Goal: Information Seeking & Learning: Find contact information

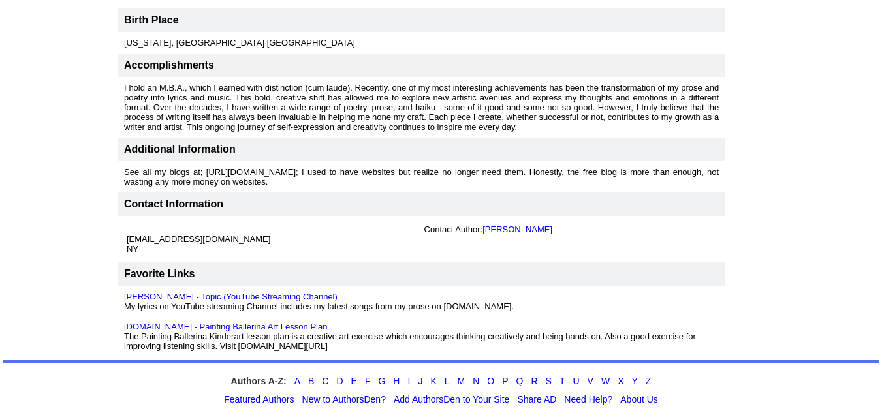
scroll to position [804, 0]
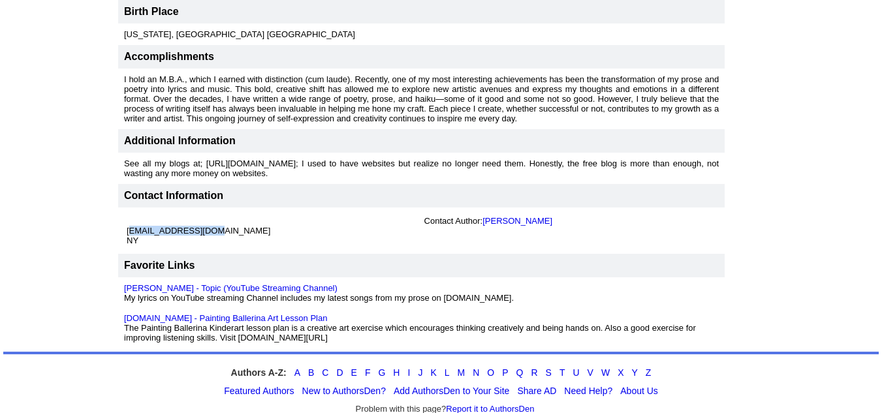
drag, startPoint x: 216, startPoint y: 219, endPoint x: 127, endPoint y: 219, distance: 88.8
click at [127, 219] on td "gmbdaly@gmail.com NY" at bounding box center [273, 231] width 298 height 35
copy font "gmbdaly@gmail.com"
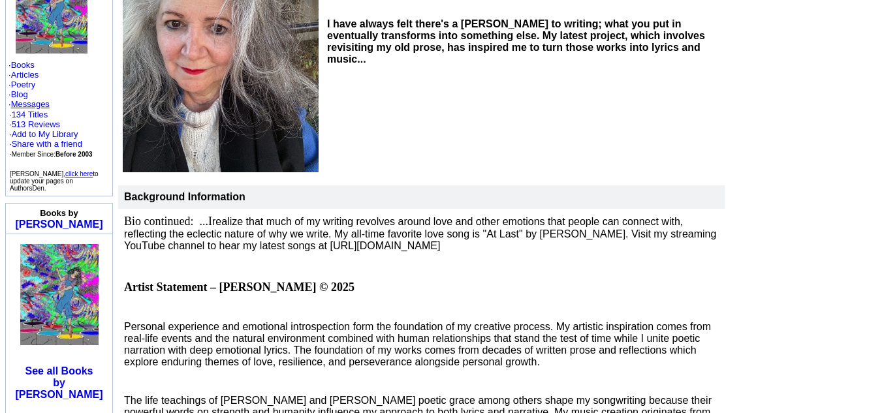
scroll to position [296, 0]
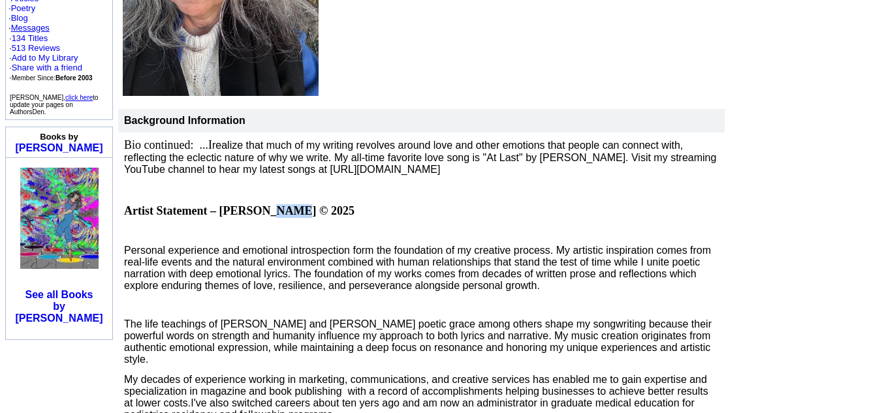
drag, startPoint x: 289, startPoint y: 201, endPoint x: 265, endPoint y: 197, distance: 23.7
click at [265, 204] on b "Artist Statement – Gloria Buono-Daly © 2025" at bounding box center [239, 210] width 231 height 13
drag, startPoint x: 216, startPoint y: 200, endPoint x: 312, endPoint y: 205, distance: 96.8
click at [312, 205] on b "Artist Statement – Gloria Buono-Daly © 2025" at bounding box center [239, 210] width 231 height 13
copy b "Gloria Buono-Daly"
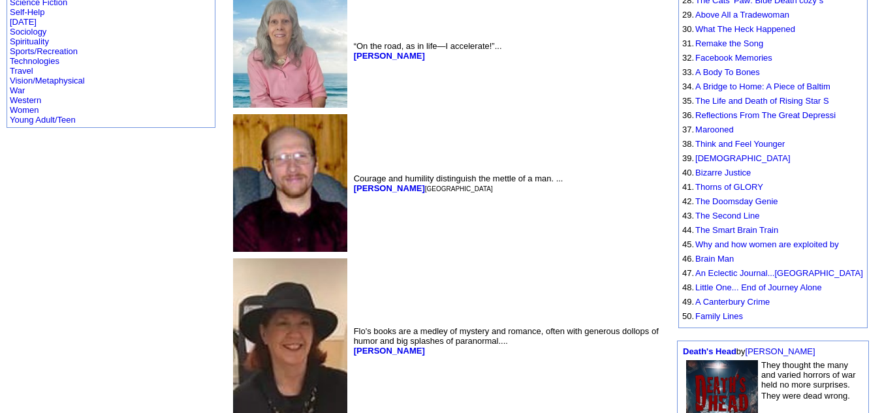
scroll to position [633, 0]
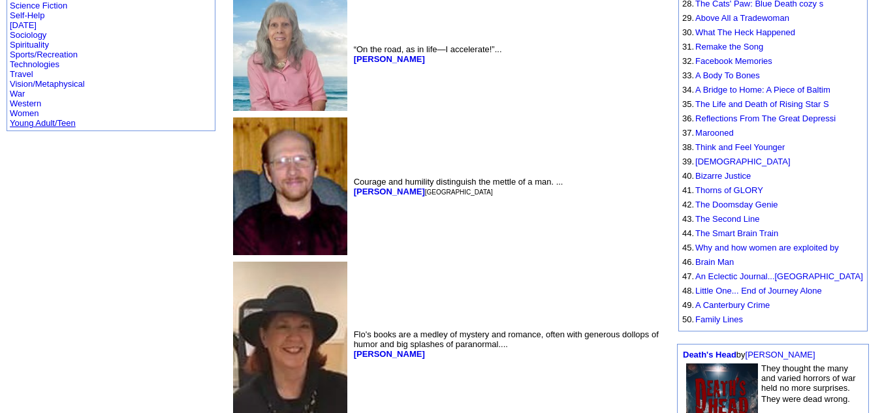
click at [43, 118] on link "Young Adult/Teen" at bounding box center [43, 123] width 66 height 10
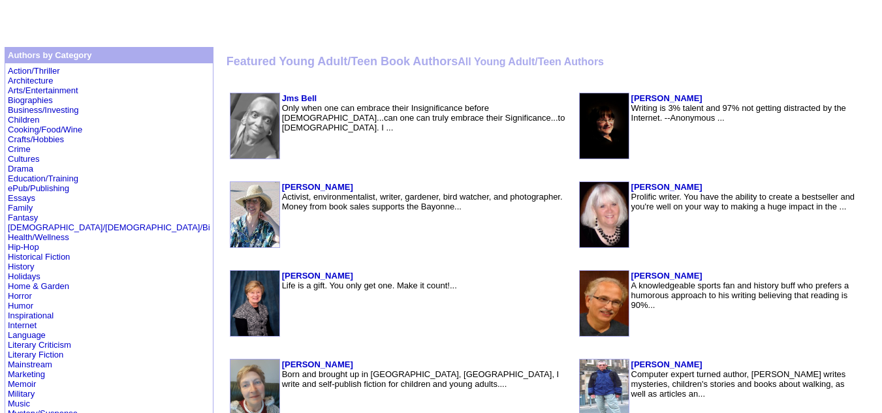
scroll to position [240, 0]
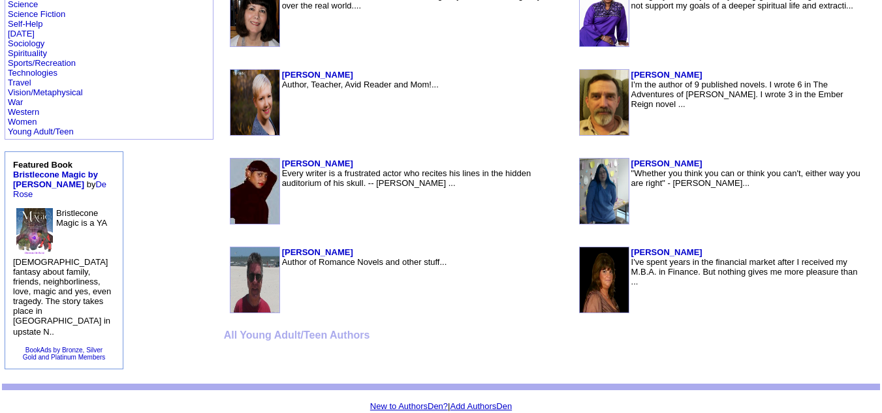
scroll to position [809, 0]
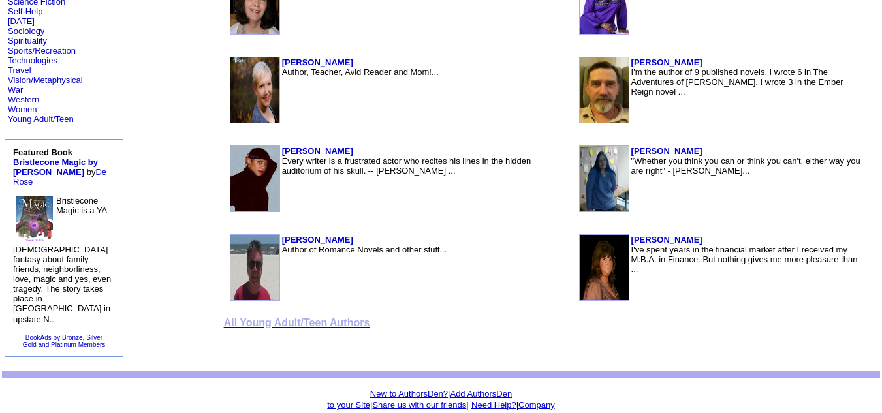
click at [241, 320] on font "All Young Adult/Teen Authors" at bounding box center [297, 322] width 146 height 11
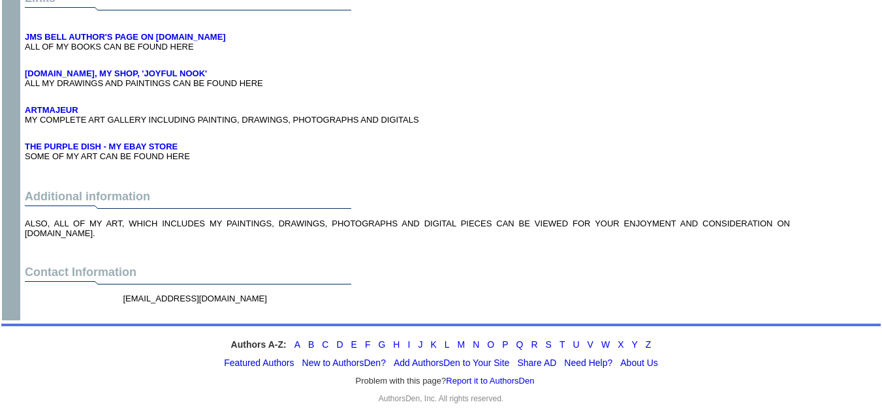
scroll to position [6057, 0]
drag, startPoint x: 208, startPoint y: 293, endPoint x: 103, endPoint y: 293, distance: 105.8
click at [103, 293] on center "[EMAIL_ADDRESS][DOMAIN_NAME]" at bounding box center [408, 304] width 766 height 25
copy center "[EMAIL_ADDRESS][DOMAIN_NAME]"
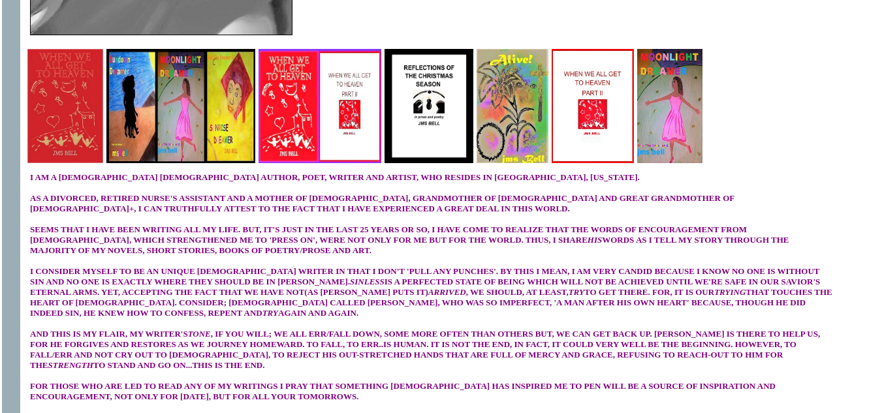
scroll to position [0, 0]
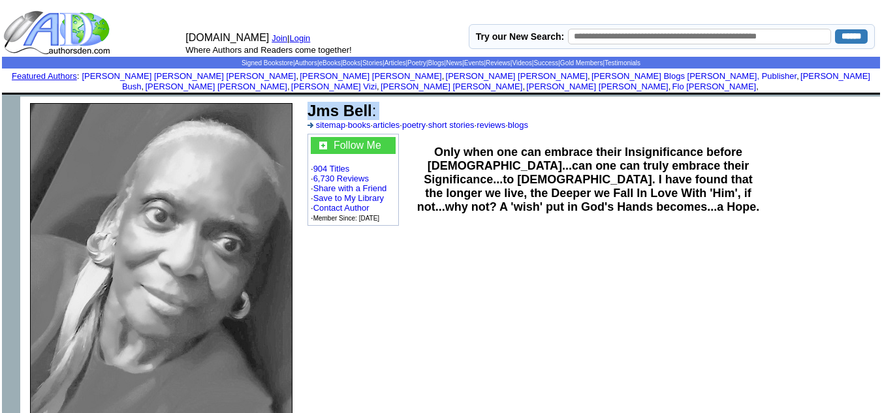
drag, startPoint x: 379, startPoint y: 101, endPoint x: 304, endPoint y: 88, distance: 76.9
click at [304, 97] on td "Jms Bell : sitemap · books · articles · poetry · short stories · reviews · blog…" at bounding box center [591, 271] width 578 height 349
copy td "Jms Bell :"
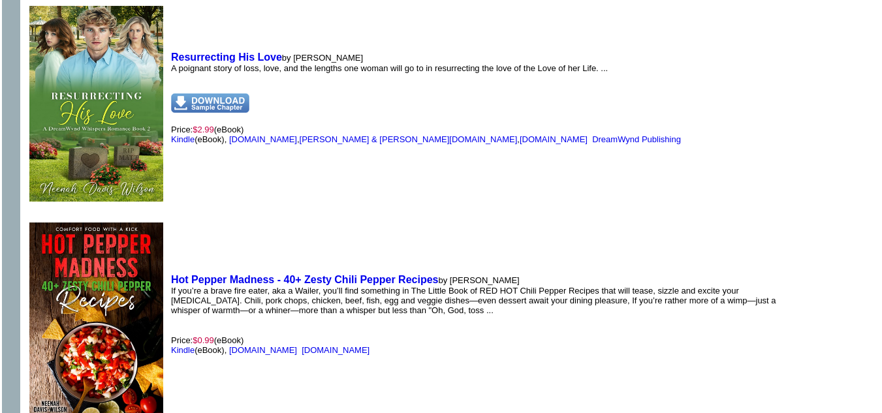
scroll to position [1489, 0]
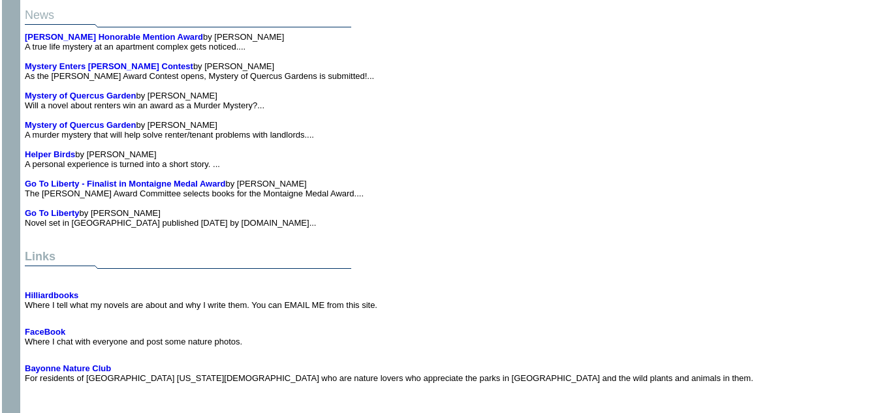
scroll to position [2297, 0]
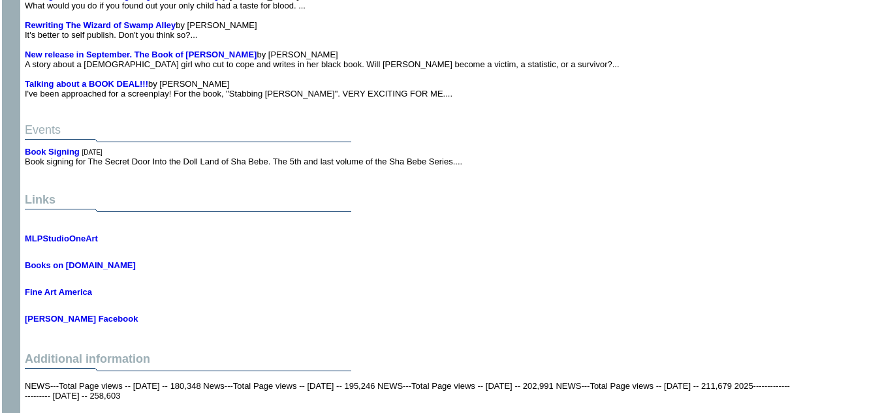
scroll to position [7152, 0]
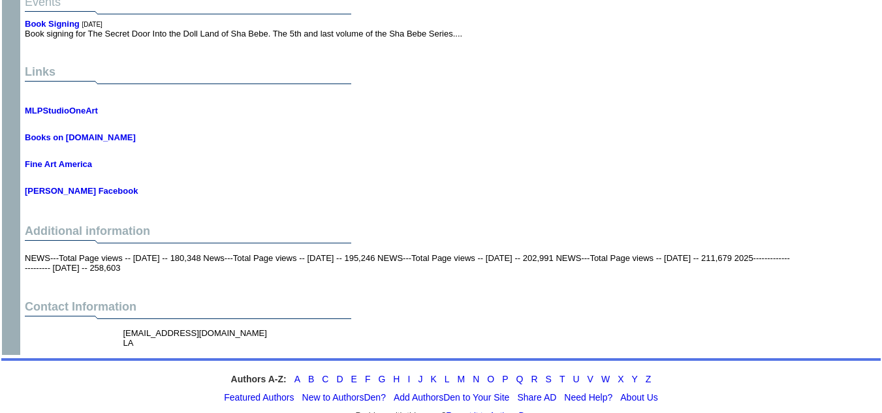
click at [231, 326] on td "cajunlady4646@gmail.com LA" at bounding box center [263, 338] width 287 height 25
drag, startPoint x: 224, startPoint y: 294, endPoint x: 122, endPoint y: 293, distance: 101.9
click at [122, 326] on td "cajunlady4646@gmail.com LA" at bounding box center [263, 338] width 287 height 25
copy font "cajunlady4646@gmail.com"
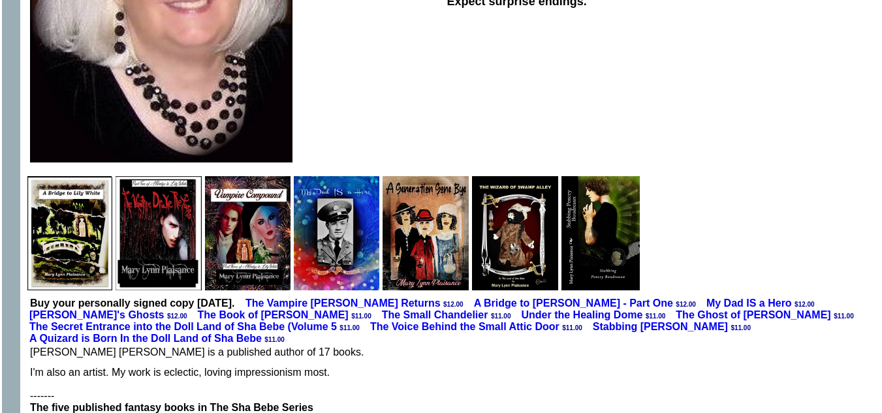
scroll to position [0, 0]
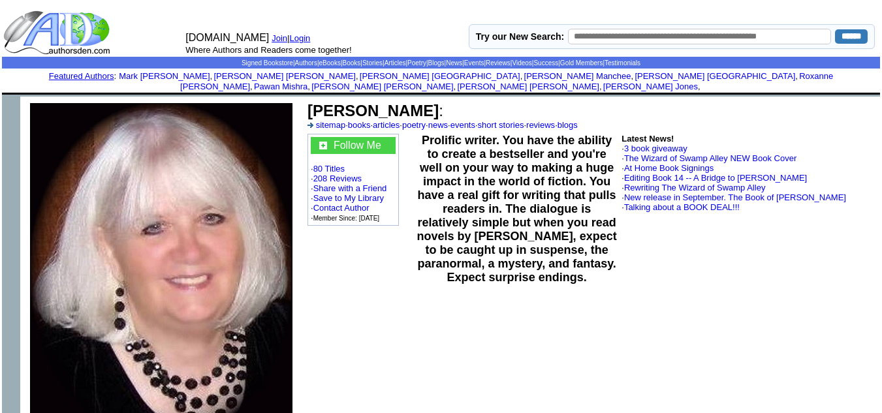
drag, startPoint x: 460, startPoint y: 100, endPoint x: 310, endPoint y: 100, distance: 150.9
click at [310, 102] on b "Mary Lynn Plaisance" at bounding box center [373, 111] width 131 height 18
copy b "Mary Lynn Plaisance"
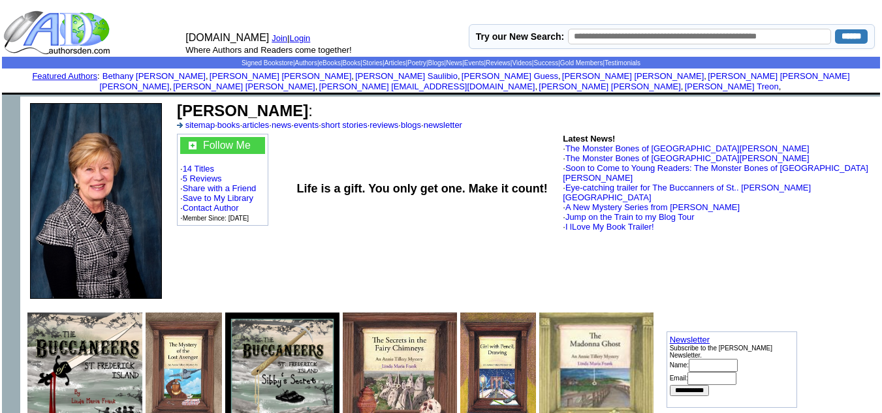
drag, startPoint x: 309, startPoint y: 99, endPoint x: 178, endPoint y: 96, distance: 131.3
click at [178, 102] on b "[PERSON_NAME]" at bounding box center [242, 111] width 131 height 18
copy b "[PERSON_NAME]"
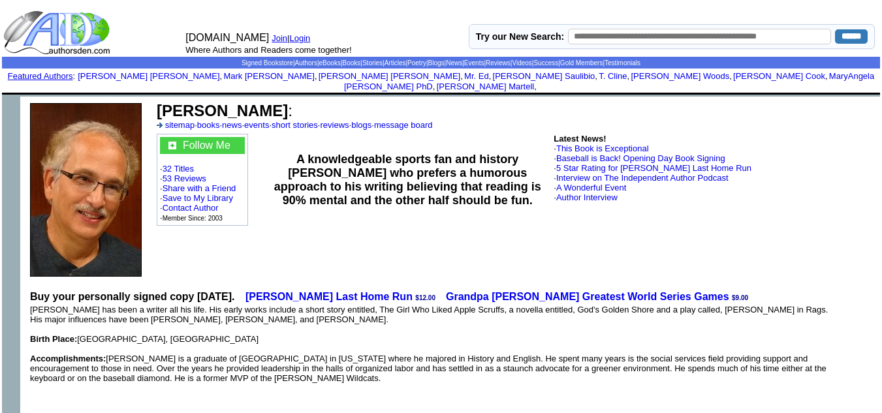
drag, startPoint x: 265, startPoint y: 100, endPoint x: 161, endPoint y: 97, distance: 103.9
click at [161, 102] on b "Steven A Falco" at bounding box center [222, 111] width 131 height 18
copy b "Steven A Falco"
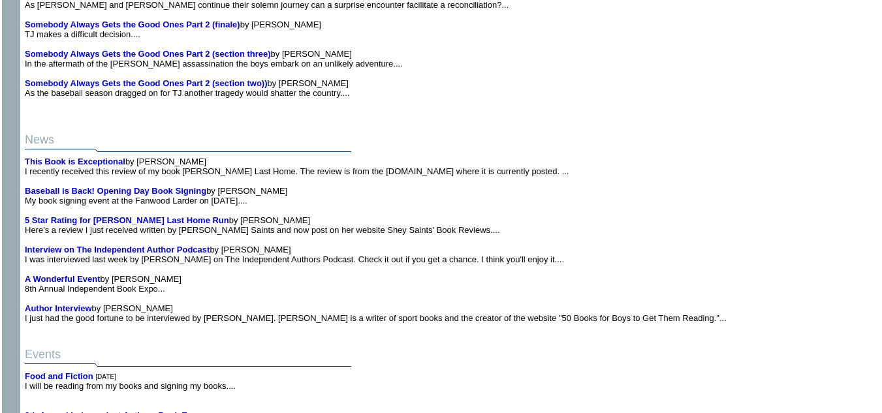
scroll to position [1031, 0]
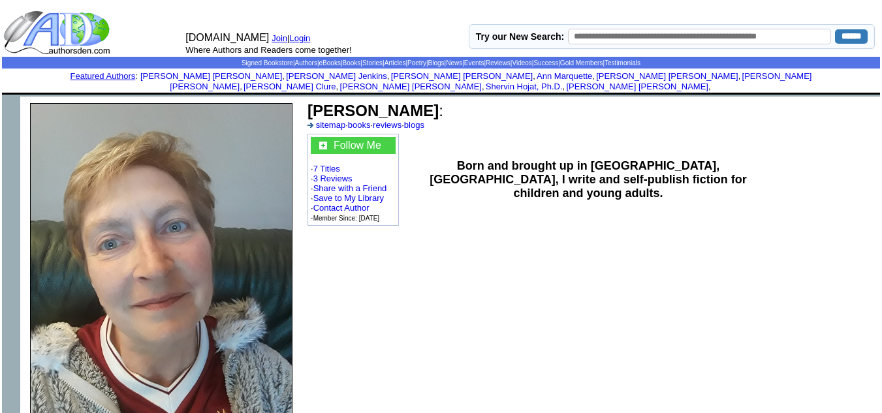
drag, startPoint x: 406, startPoint y: 100, endPoint x: 309, endPoint y: 93, distance: 97.6
click at [309, 102] on b "Tracey Morait" at bounding box center [373, 111] width 131 height 18
copy b "Tracey Morait"
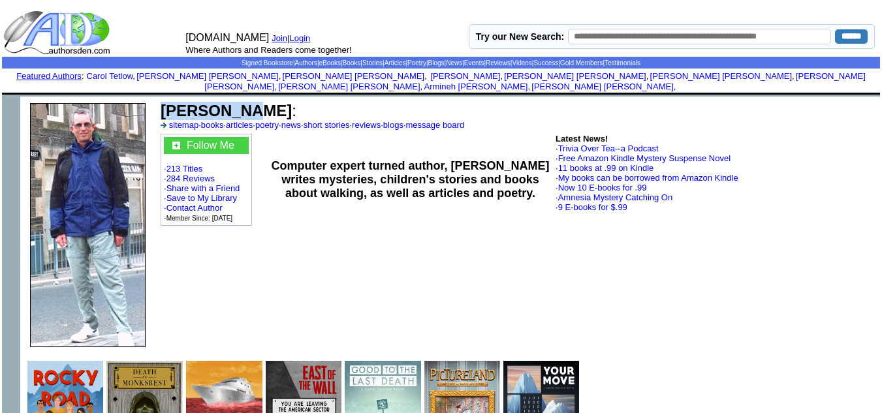
drag, startPoint x: 238, startPoint y: 101, endPoint x: 161, endPoint y: 93, distance: 76.8
click at [161, 102] on b "Alan Cook" at bounding box center [226, 111] width 131 height 18
copy b "Alan Cook"
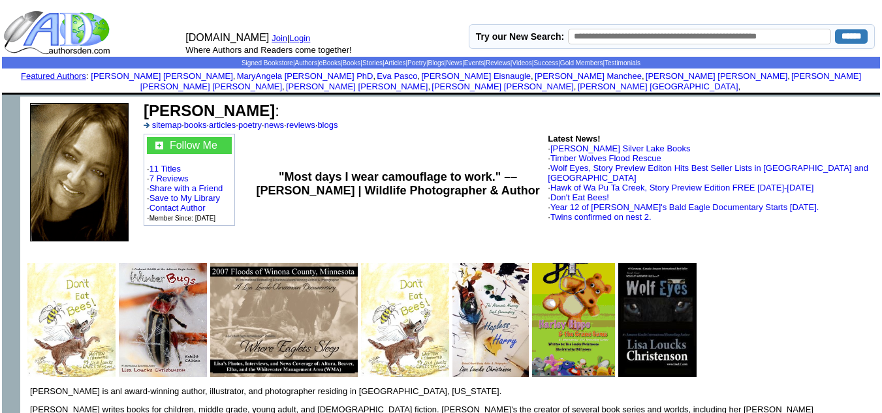
drag, startPoint x: 327, startPoint y: 101, endPoint x: 142, endPoint y: 95, distance: 185.6
click at [142, 100] on td "[PERSON_NAME] : sitemap · books · articles · poetry · news · reviews · blogs" at bounding box center [509, 116] width 735 height 32
copy b "[PERSON_NAME]"
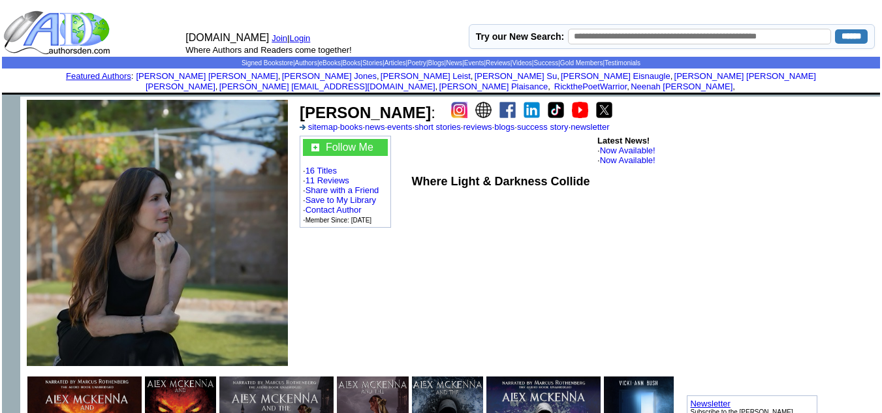
click at [500, 102] on img at bounding box center [508, 110] width 16 height 16
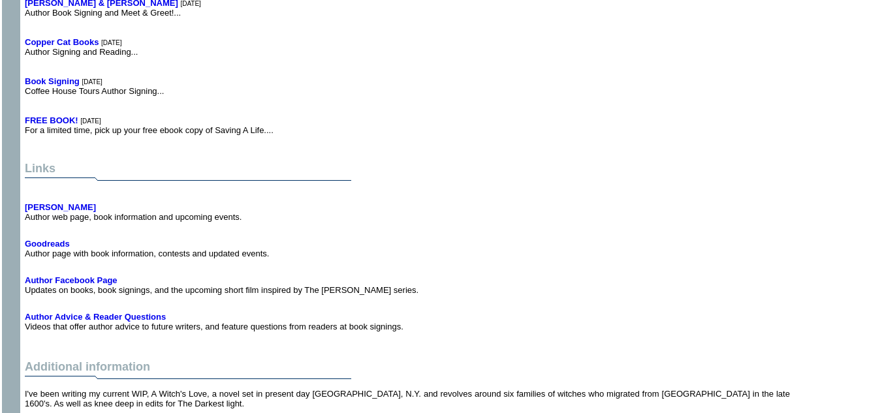
scroll to position [4876, 0]
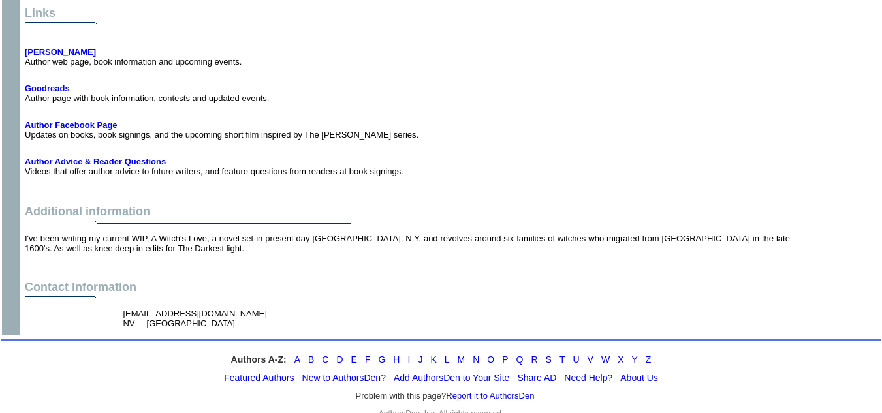
drag, startPoint x: 221, startPoint y: 293, endPoint x: 121, endPoint y: 287, distance: 100.1
click at [121, 306] on td "[EMAIL_ADDRESS][DOMAIN_NAME] NV [GEOGRAPHIC_DATA]" at bounding box center [263, 318] width 287 height 25
copy font "vickiannbush@gmail.com"
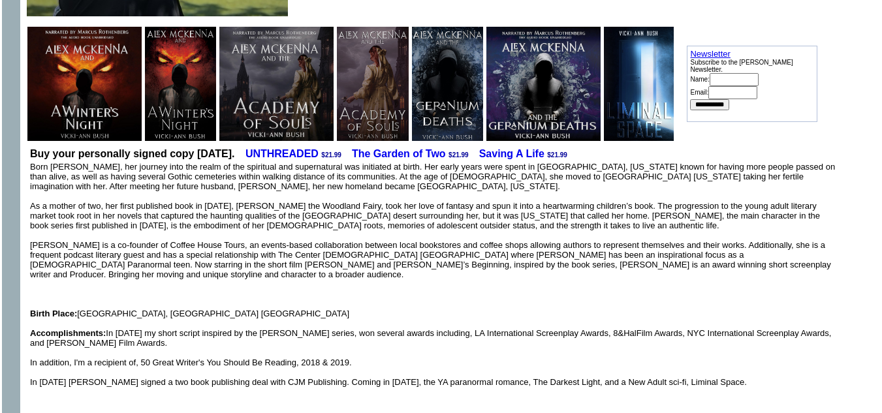
scroll to position [0, 0]
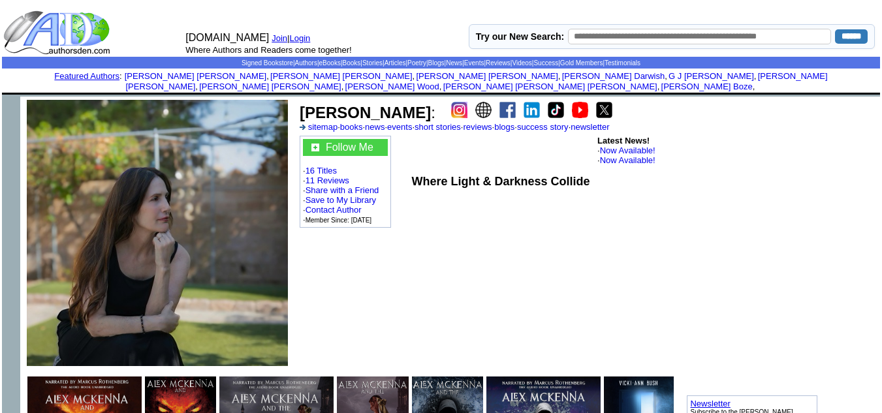
drag, startPoint x: 414, startPoint y: 102, endPoint x: 298, endPoint y: 103, distance: 115.6
click at [298, 103] on td "Vicki-Ann Bush : sitemap · books · news · events · short stories · reviews · bl…" at bounding box center [478, 117] width 360 height 34
copy b "Vicki-Ann Bush"
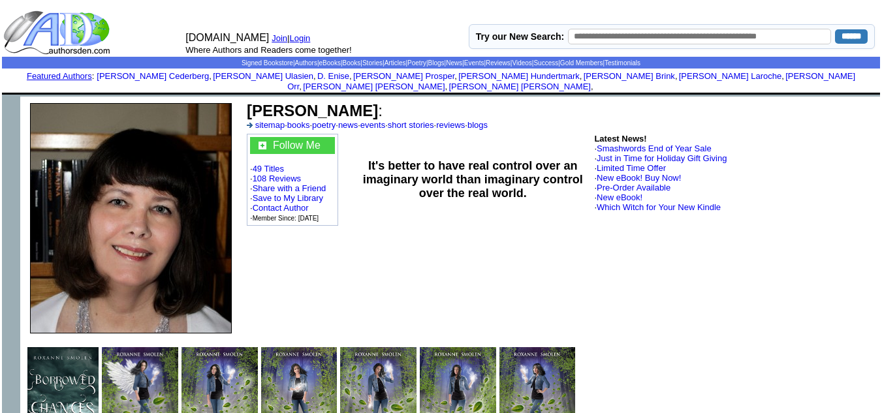
drag, startPoint x: 372, startPoint y: 99, endPoint x: 249, endPoint y: 99, distance: 122.8
click at [249, 102] on b "Roxanne Smolen" at bounding box center [312, 111] width 131 height 18
copy b "Roxanne Smolen"
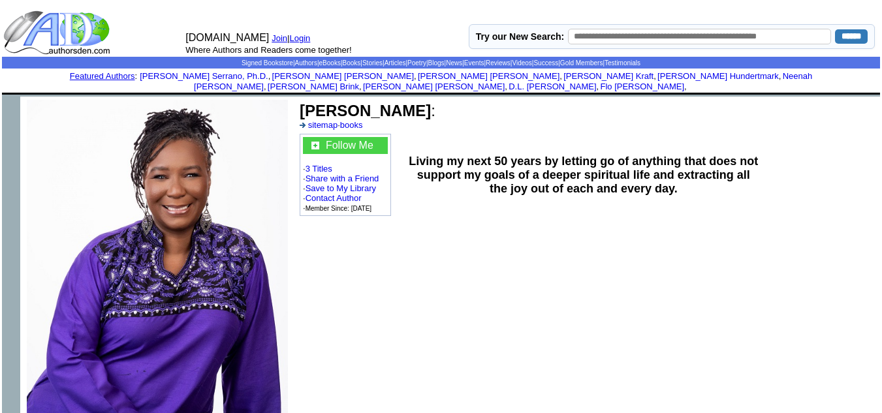
drag, startPoint x: 448, startPoint y: 103, endPoint x: 302, endPoint y: 104, distance: 145.7
click at [302, 104] on b "[PERSON_NAME]" at bounding box center [365, 111] width 131 height 18
copy b "[PERSON_NAME]"
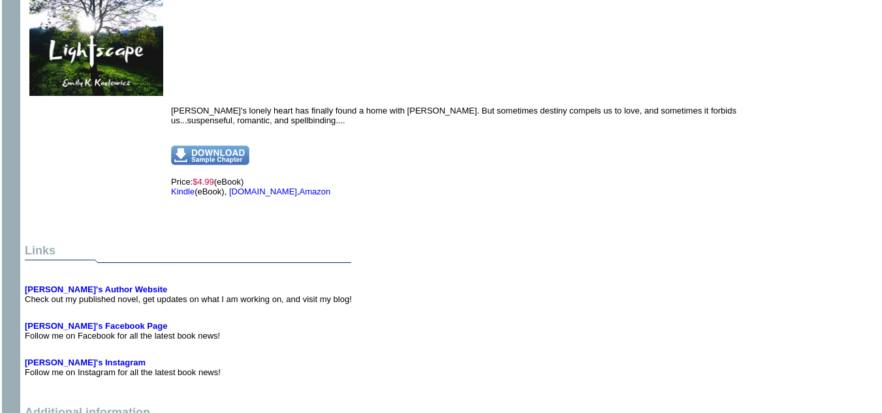
scroll to position [741, 0]
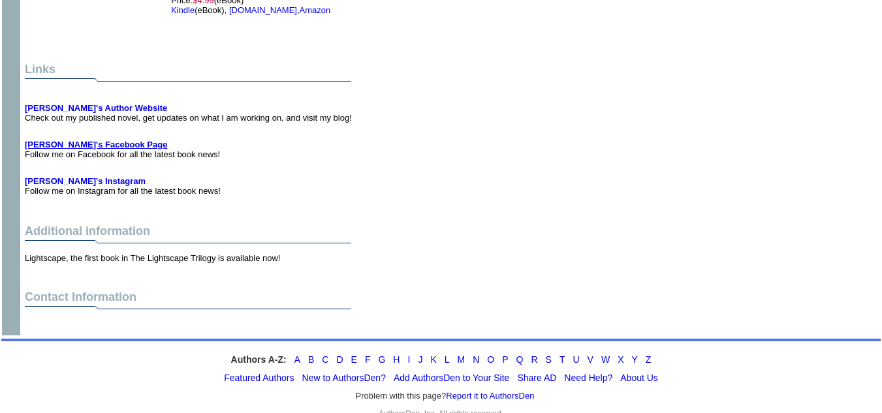
click at [89, 140] on b "Emily's Facebook Page" at bounding box center [96, 145] width 142 height 10
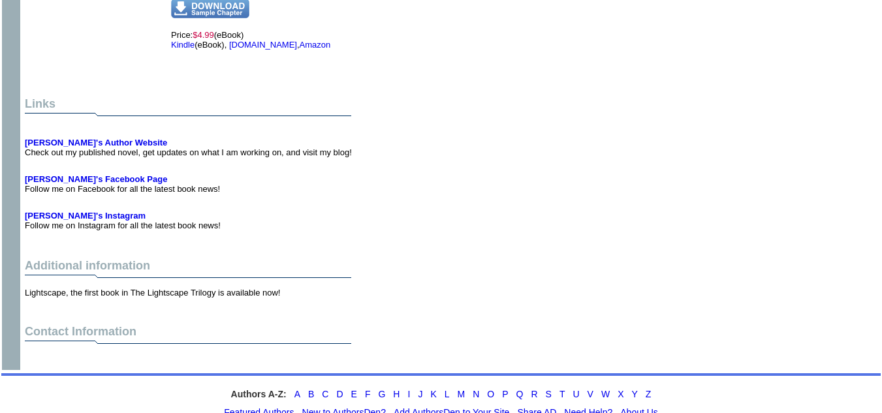
scroll to position [705, 0]
click at [85, 138] on b "Emily's Author Website" at bounding box center [96, 143] width 142 height 10
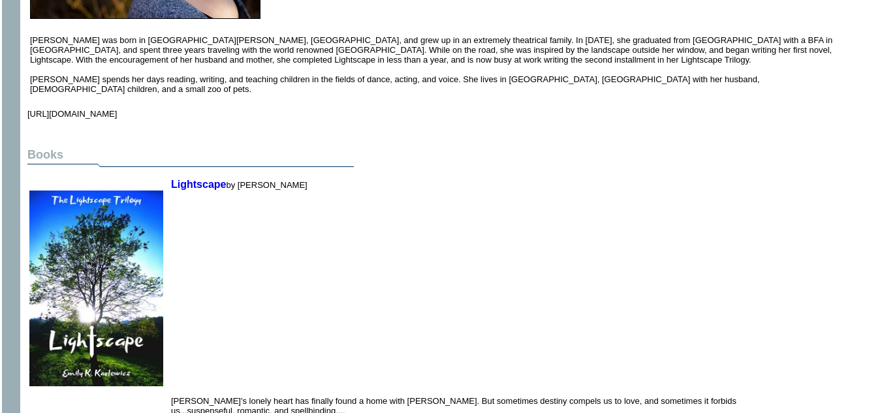
scroll to position [0, 0]
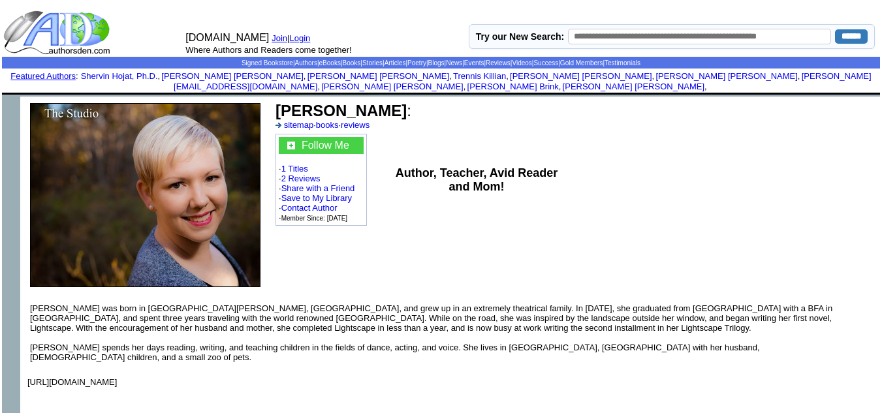
drag, startPoint x: 409, startPoint y: 101, endPoint x: 256, endPoint y: 105, distance: 152.9
click at [256, 105] on tr "Emily K Karlewicz : sitemap · books · reviews Follow Me · 1 Titles · 2 Reviews …" at bounding box center [317, 195] width 594 height 197
copy tr "Emily K Karlewicz"
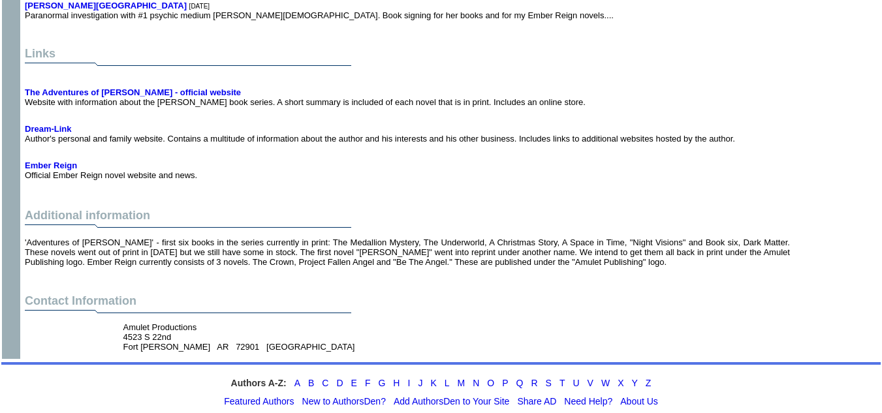
scroll to position [3771, 0]
click at [142, 74] on td "The Adventures of Megan Martin - official website Website with information abou…" at bounding box center [407, 92] width 771 height 37
click at [144, 88] on b "The Adventures of Megan Martin - official website" at bounding box center [133, 93] width 216 height 10
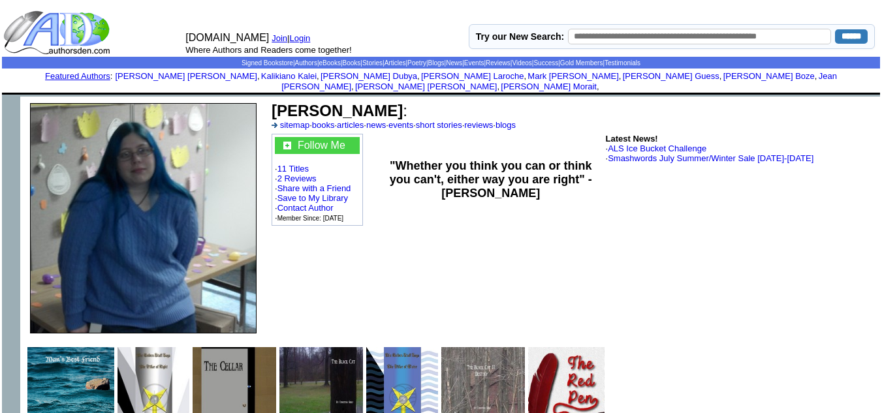
click at [384, 102] on b "[PERSON_NAME]" at bounding box center [337, 111] width 131 height 18
drag, startPoint x: 385, startPoint y: 102, endPoint x: 272, endPoint y: 100, distance: 113.0
click at [272, 102] on b "Christina Neely" at bounding box center [337, 111] width 131 height 18
copy b "Christina Neely"
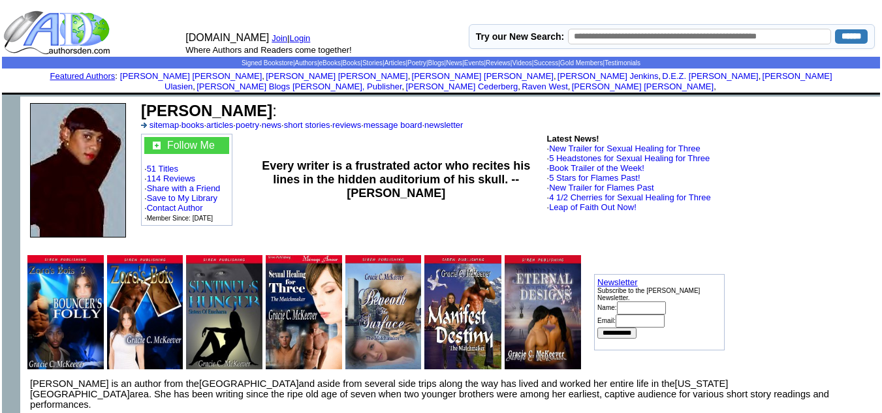
drag, startPoint x: 139, startPoint y: 97, endPoint x: 289, endPoint y: 105, distance: 149.8
click at [289, 105] on td "Gracie C. McKeever : sitemap · books · articles · poetry · news · short stories…" at bounding box center [508, 116] width 738 height 32
copy b "Gracie C. McKeever"
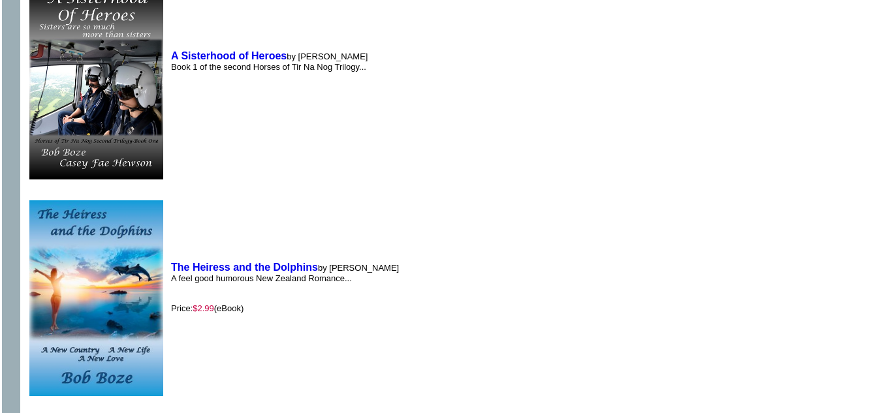
scroll to position [1152, 0]
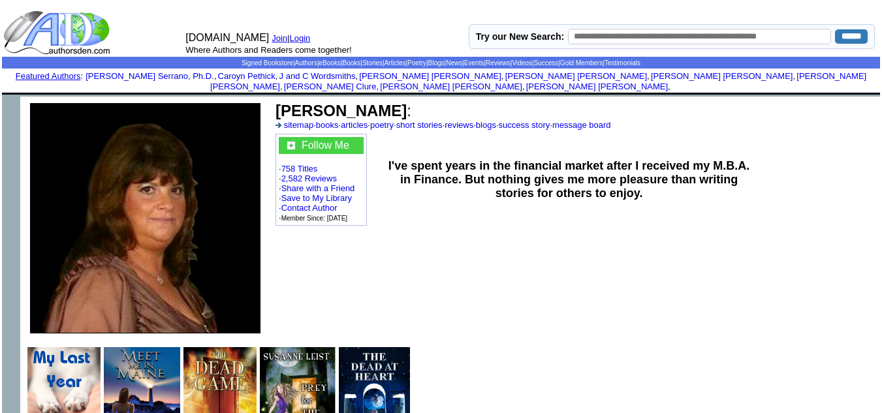
drag, startPoint x: 379, startPoint y: 99, endPoint x: 472, endPoint y: 325, distance: 244.3
click at [472, 325] on td "Susanne Leist : sitemap · books · articles · poetry · short stories · reviews ·…" at bounding box center [575, 219] width 610 height 244
drag, startPoint x: 381, startPoint y: 101, endPoint x: 280, endPoint y: 93, distance: 101.5
click at [280, 102] on b "Susanne Leist" at bounding box center [341, 111] width 131 height 18
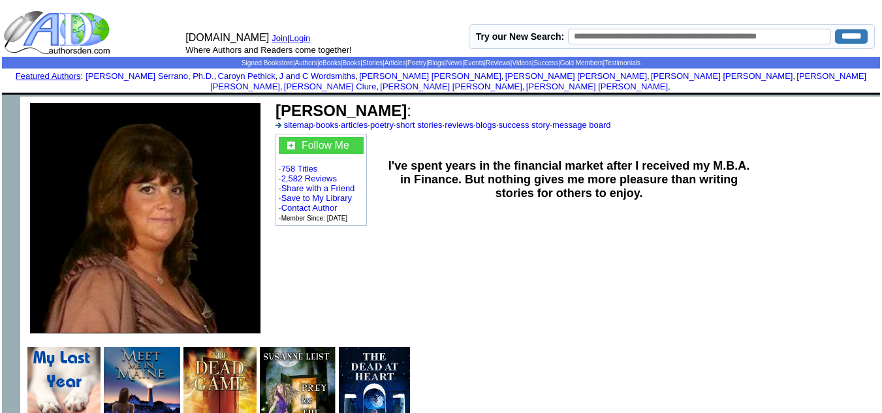
copy b "Susanne Leist"
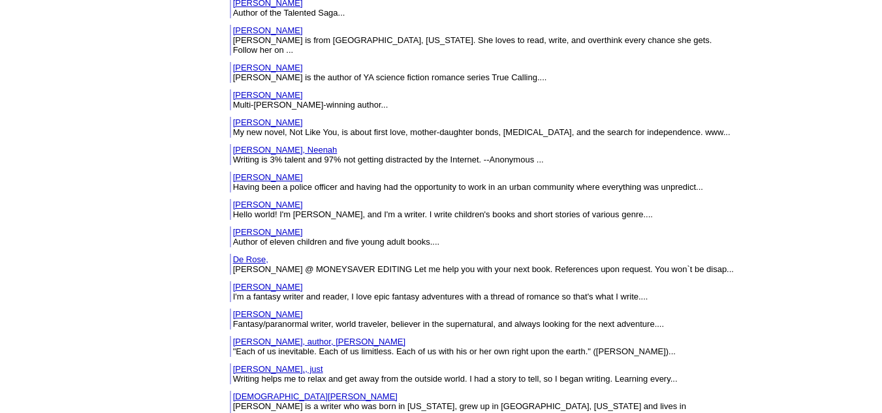
scroll to position [4536, 0]
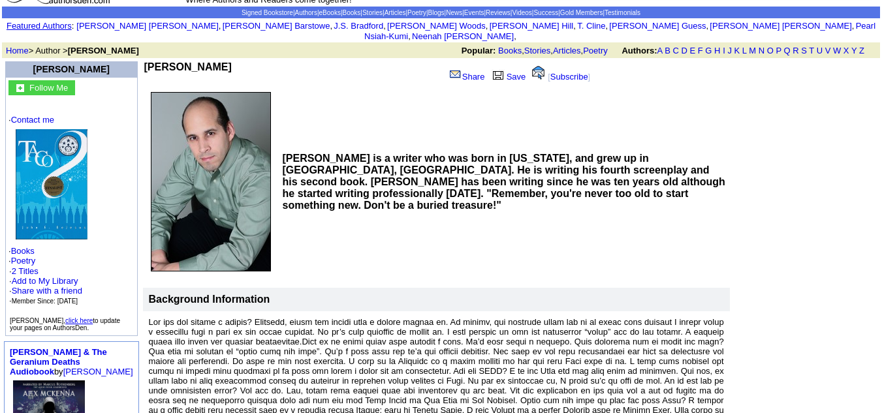
scroll to position [48, 0]
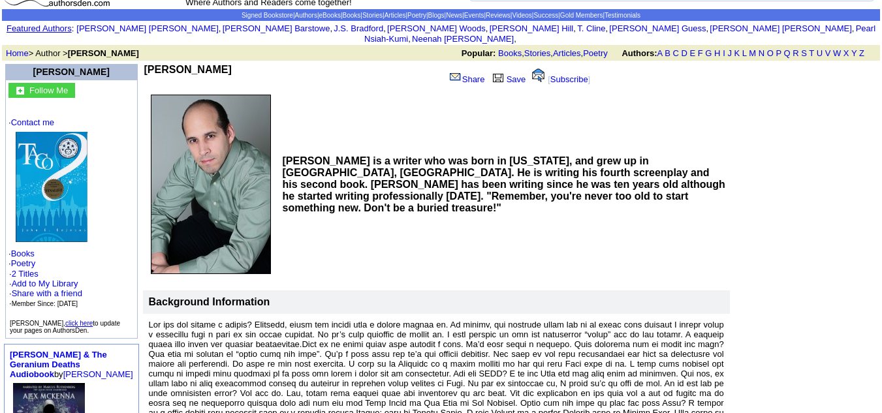
drag, startPoint x: 210, startPoint y: 56, endPoint x: 133, endPoint y: 54, distance: 76.4
click at [144, 64] on td "John E DeJesus" at bounding box center [294, 76] width 300 height 25
copy b "ohn E DeJesus"
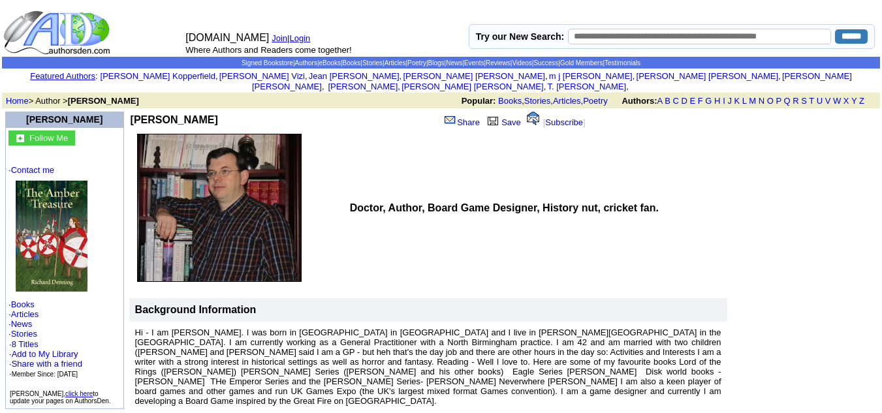
click at [229, 188] on img at bounding box center [219, 208] width 165 height 148
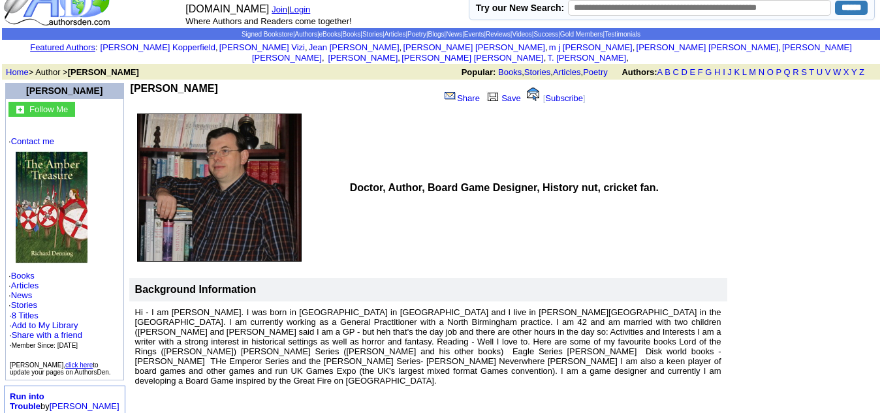
scroll to position [28, 0]
